Goal: Information Seeking & Learning: Learn about a topic

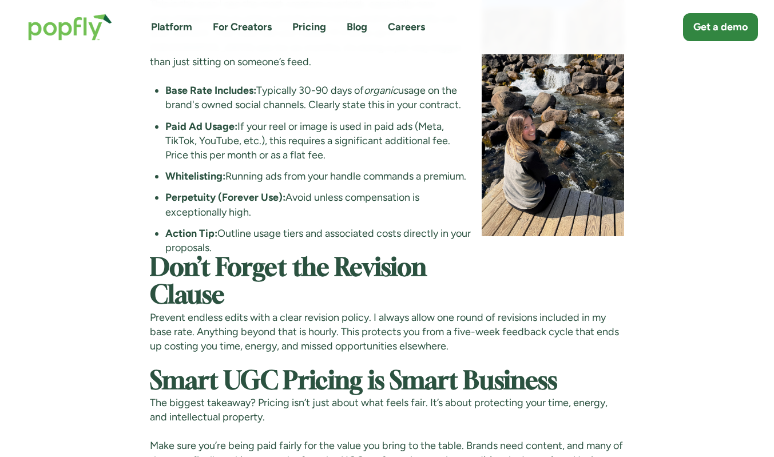
scroll to position [3316, 0]
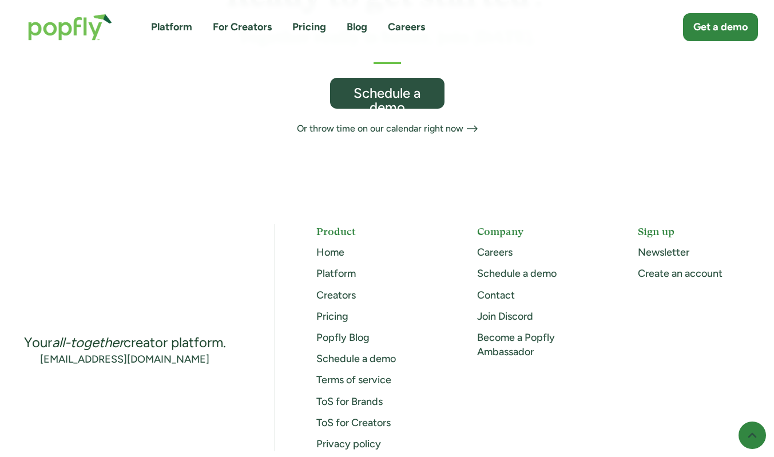
scroll to position [857, 0]
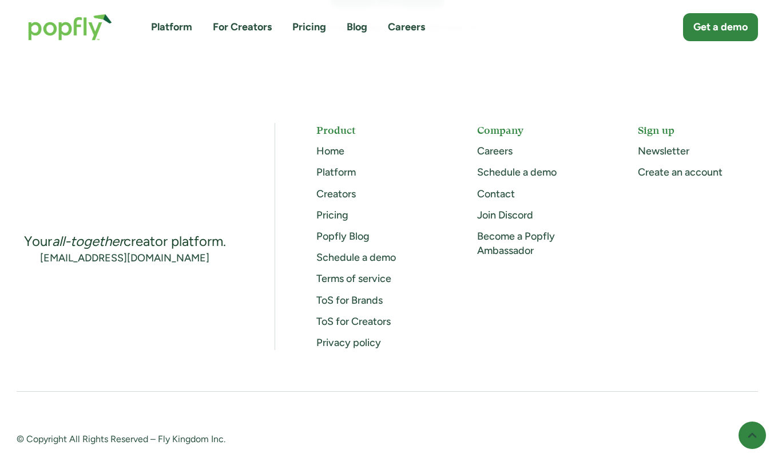
click at [334, 209] on link "Pricing" at bounding box center [332, 215] width 32 height 13
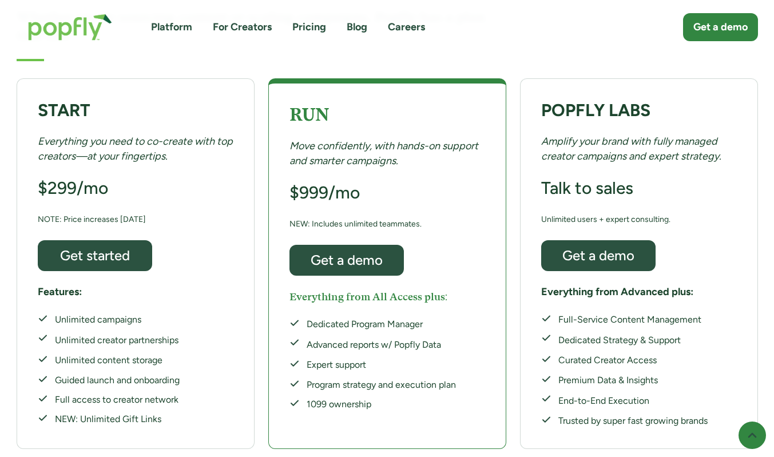
scroll to position [286, 0]
